Goal: Task Accomplishment & Management: Manage account settings

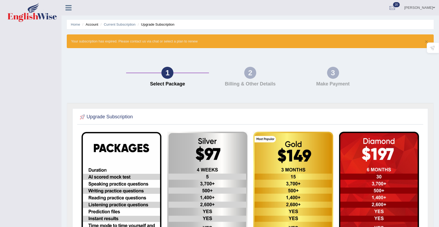
click at [400, 4] on link "Sukhdeep Singh Kaurha" at bounding box center [419, 7] width 39 height 14
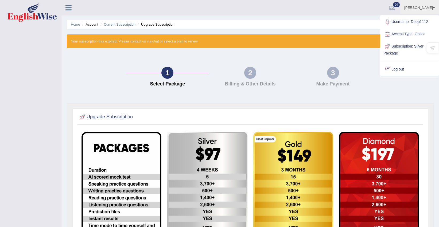
click at [397, 67] on link "Log out" at bounding box center [409, 69] width 58 height 12
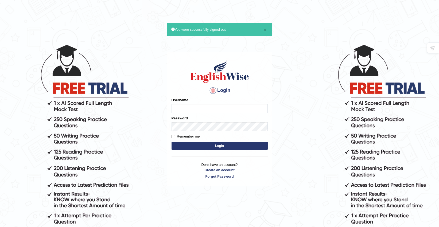
type input "Deep1112"
click at [171, 142] on button "Login" at bounding box center [219, 146] width 96 height 8
